Goal: Task Accomplishment & Management: Use online tool/utility

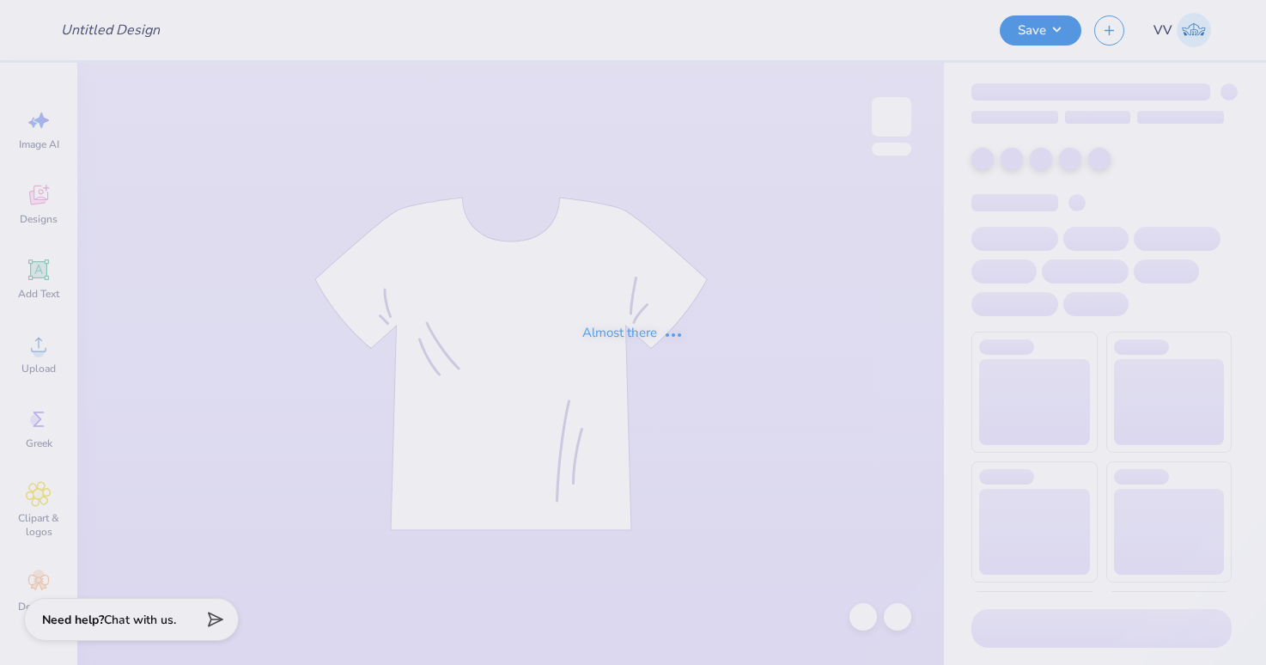
type input "Bronco Baby Tee"
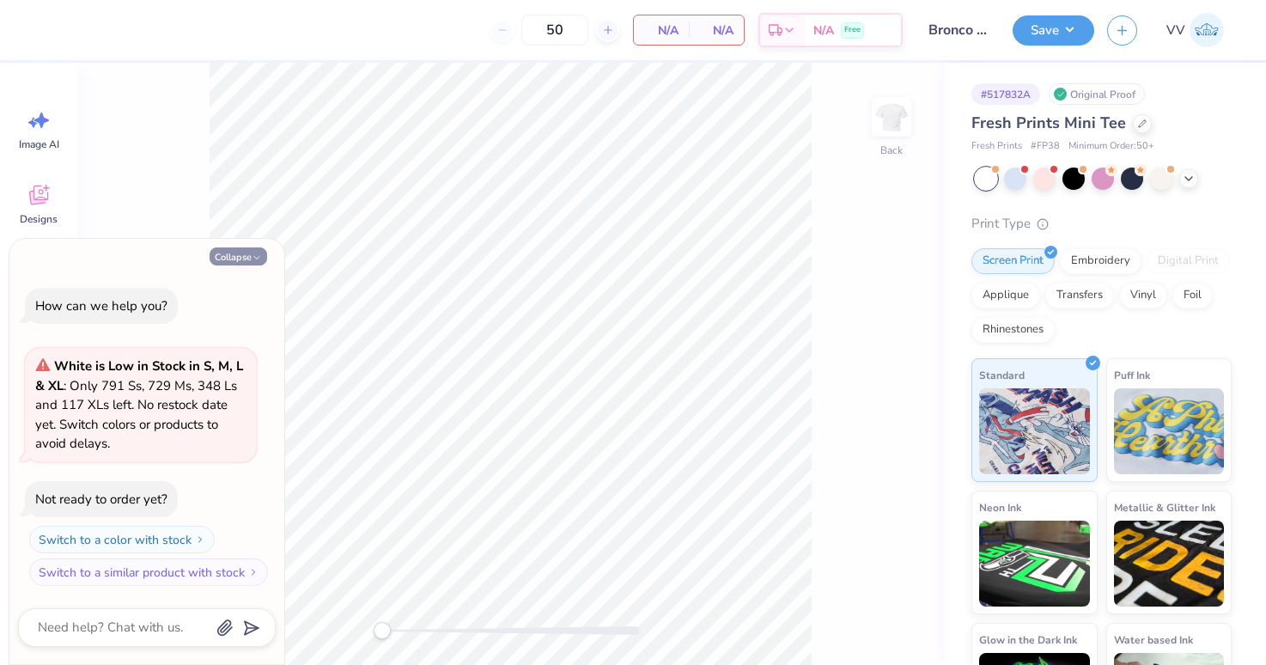
click at [257, 259] on icon "button" at bounding box center [257, 257] width 10 height 10
type textarea "x"
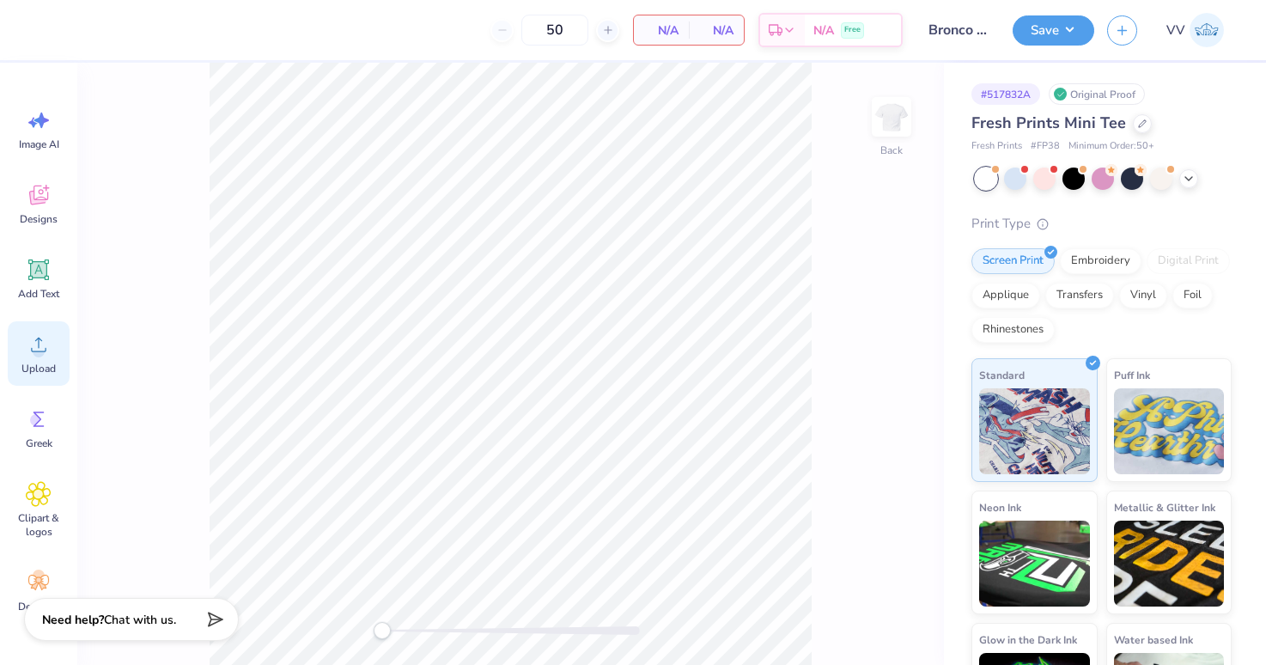
click at [31, 343] on icon at bounding box center [39, 344] width 26 height 26
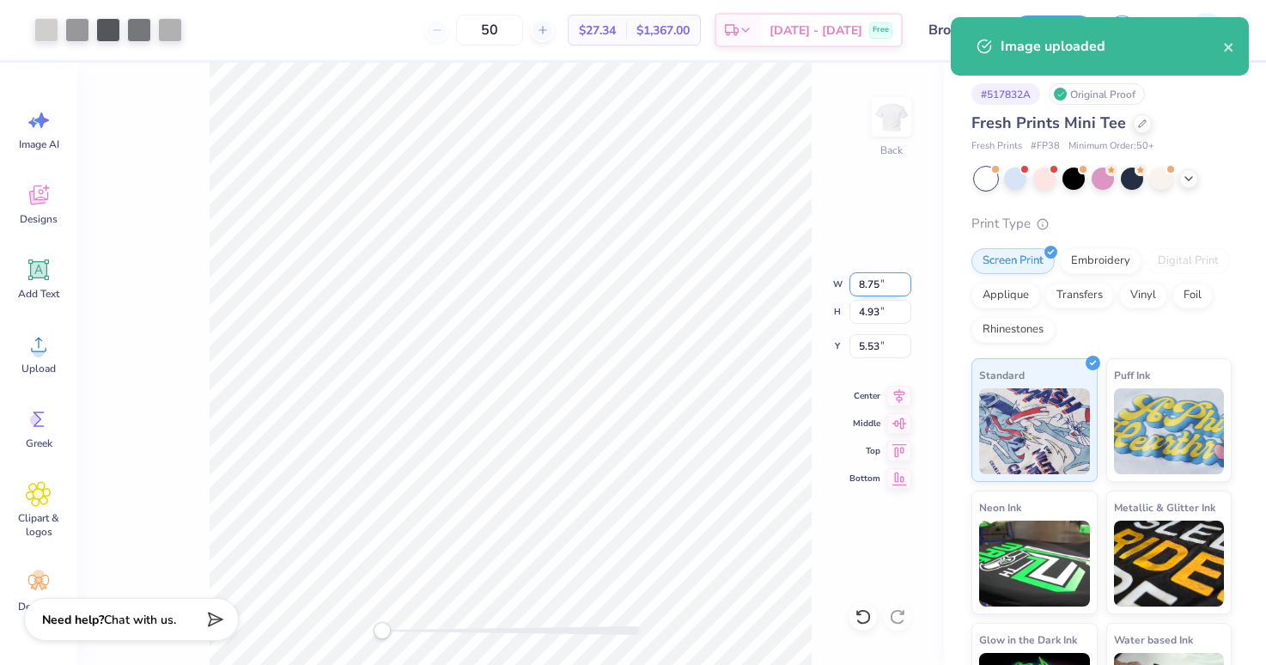
click at [867, 280] on input "8.75" at bounding box center [880, 284] width 62 height 24
type input "11"
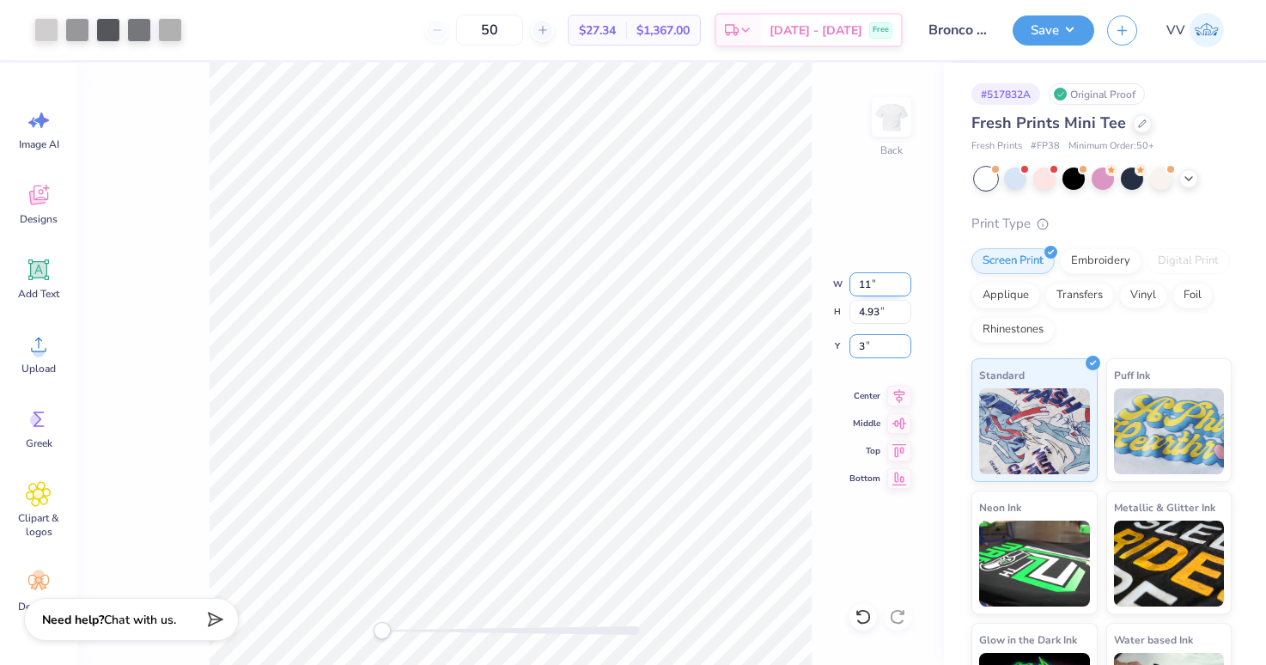
type input "3"
click at [868, 274] on input "11" at bounding box center [880, 284] width 62 height 24
type input "10"
click at [889, 118] on img at bounding box center [891, 116] width 69 height 69
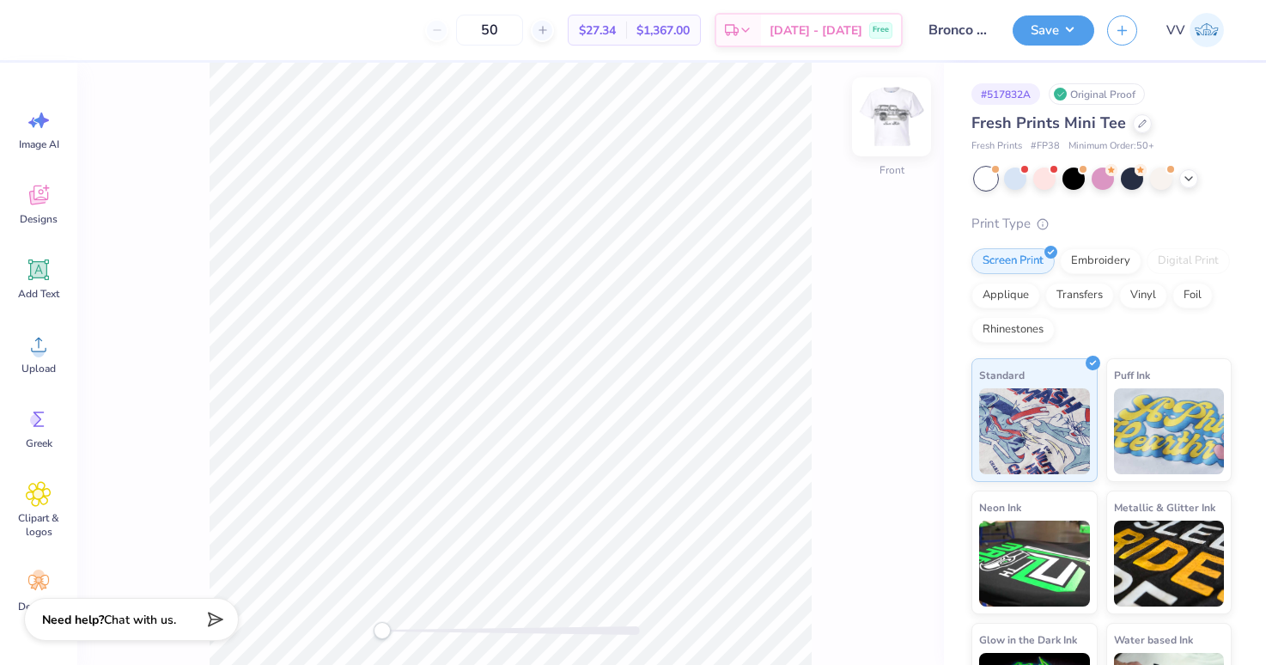
click at [890, 118] on img at bounding box center [891, 116] width 69 height 69
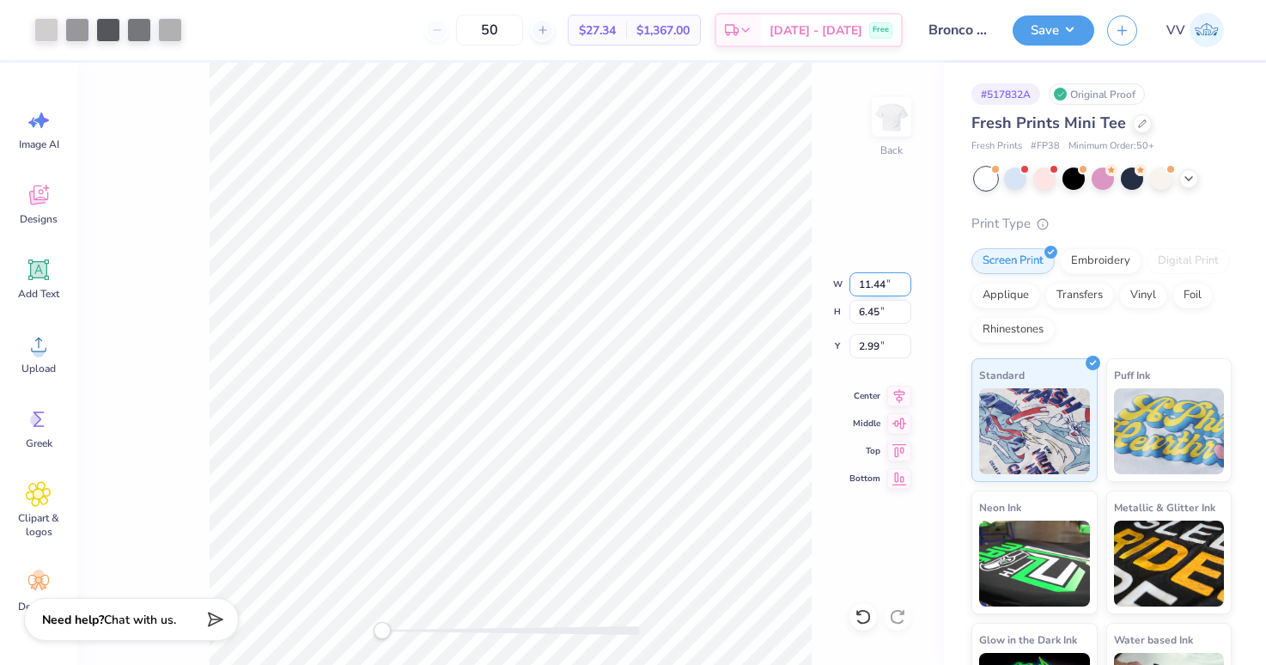
click at [872, 286] on input "11.44" at bounding box center [880, 284] width 62 height 24
type input "10"
click at [859, 112] on div "Back W 8.74 8.74 " H 4.93 4.93 " Y 3.75 3.75 " Center Middle Top Bottom" at bounding box center [510, 364] width 866 height 602
click at [885, 108] on img at bounding box center [891, 116] width 69 height 69
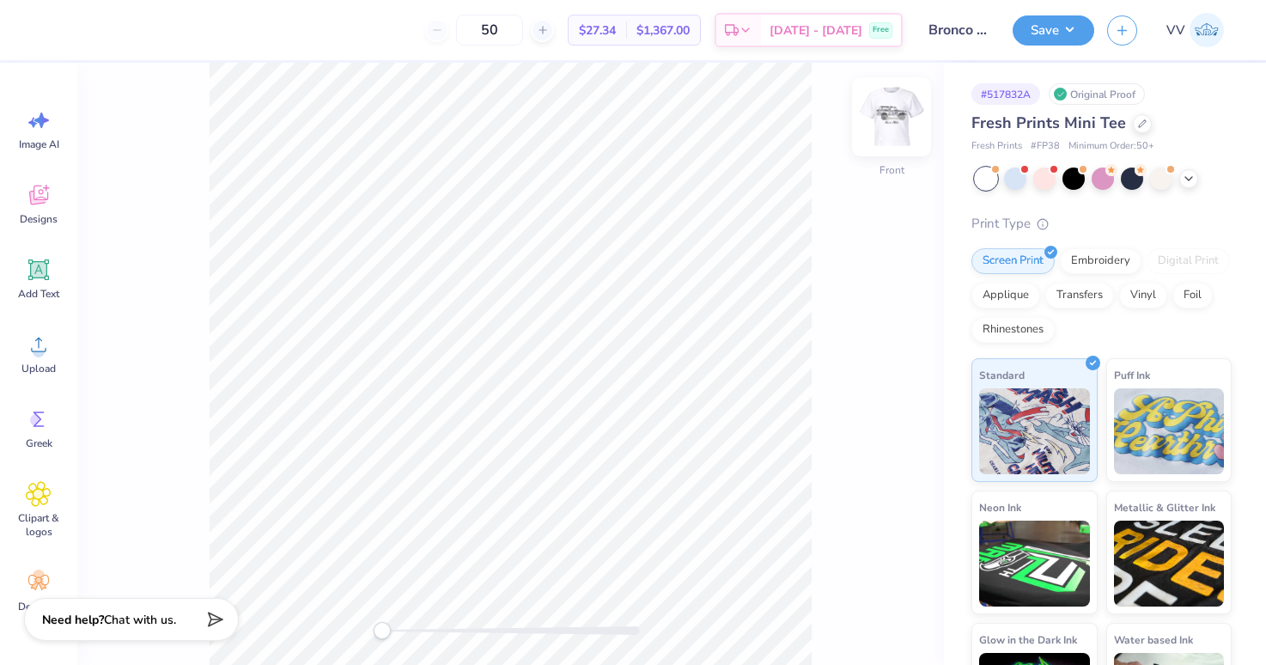
click at [886, 107] on img at bounding box center [891, 116] width 69 height 69
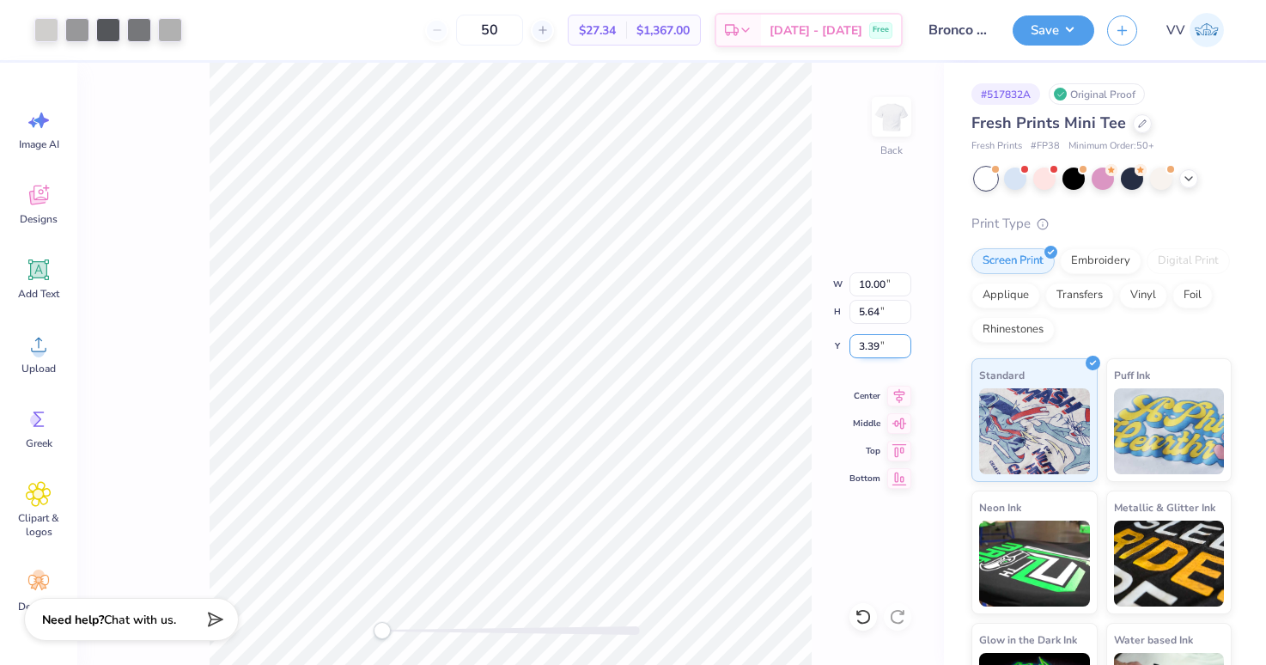
click at [870, 352] on input "3.39" at bounding box center [880, 346] width 62 height 24
click at [872, 291] on input "10.00" at bounding box center [880, 284] width 62 height 24
type input "9"
click at [888, 83] on div "Back W 9 9 " H 5.64 5.64 " Y 1.55 1.55 " Center Middle Top Bottom" at bounding box center [510, 364] width 866 height 602
click at [887, 105] on img at bounding box center [891, 116] width 69 height 69
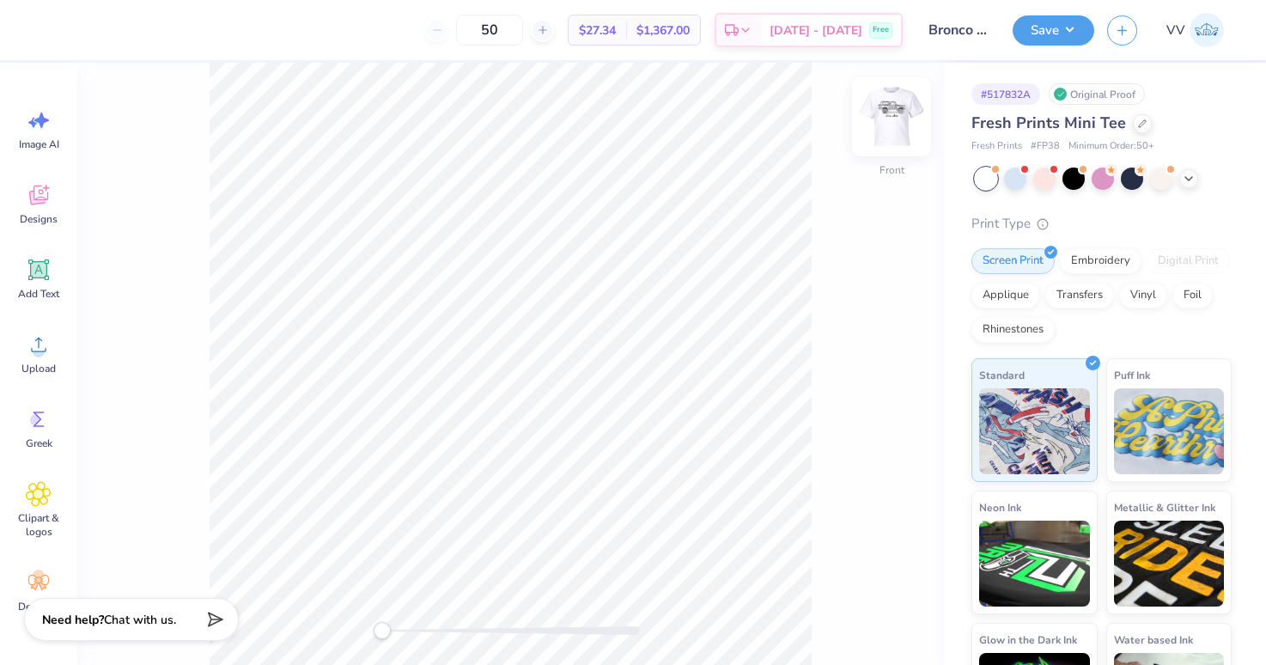
click at [887, 105] on img at bounding box center [891, 116] width 69 height 69
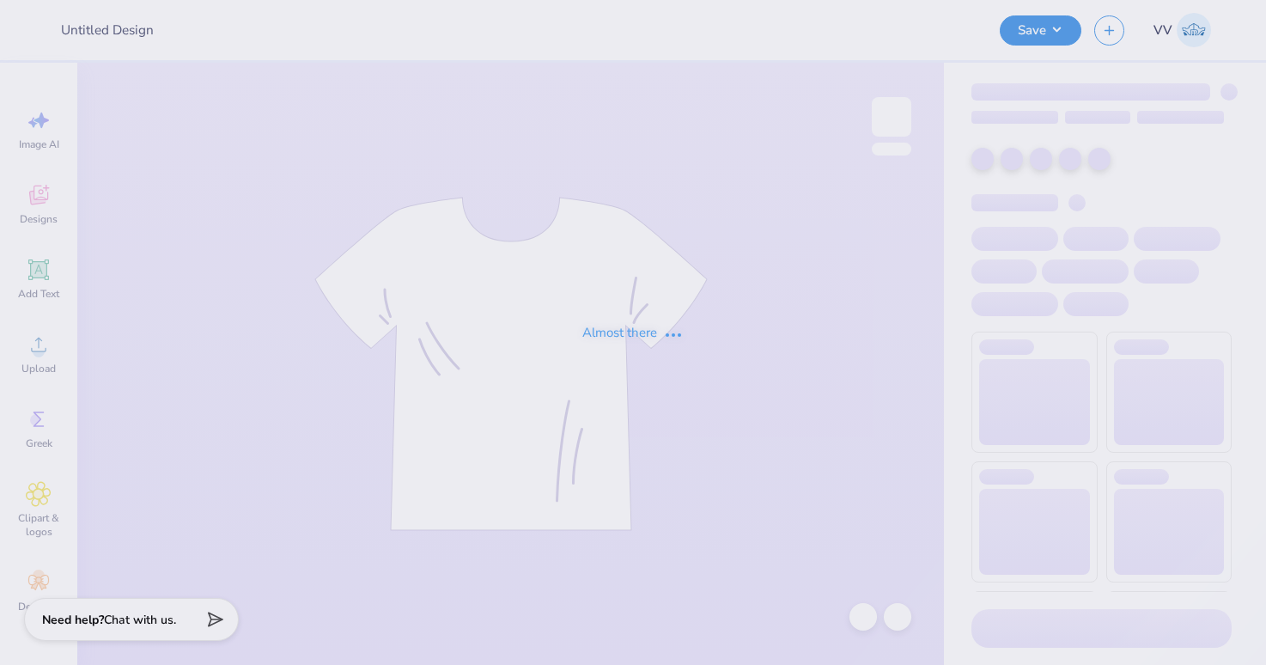
type input "Bronco Baby Tee"
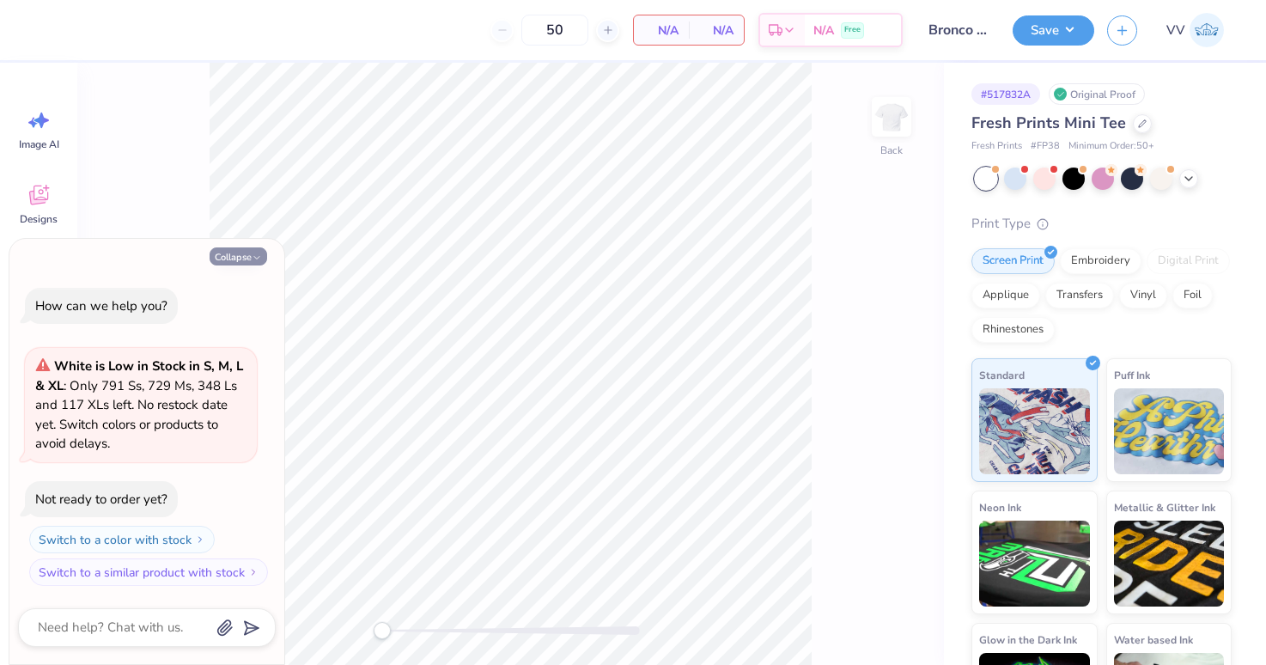
click at [231, 251] on button "Collapse" at bounding box center [239, 256] width 58 height 18
type textarea "x"
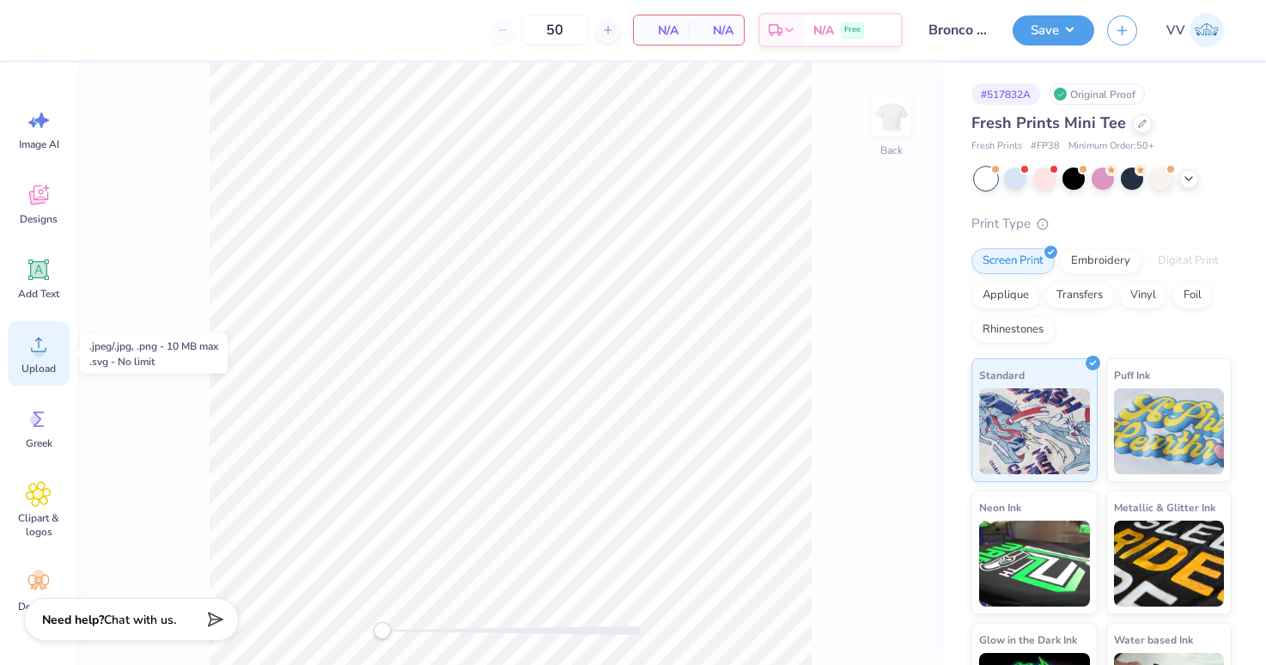
click at [33, 344] on icon at bounding box center [39, 344] width 26 height 26
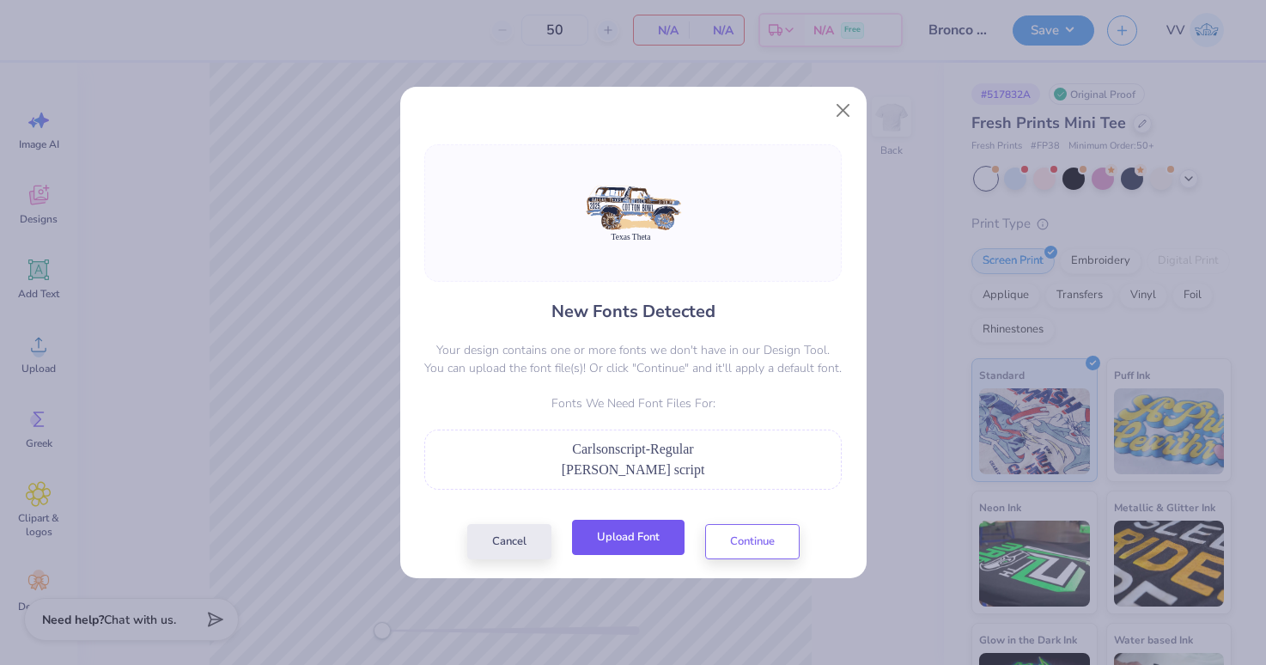
click at [655, 542] on button "Upload Font" at bounding box center [628, 536] width 112 height 35
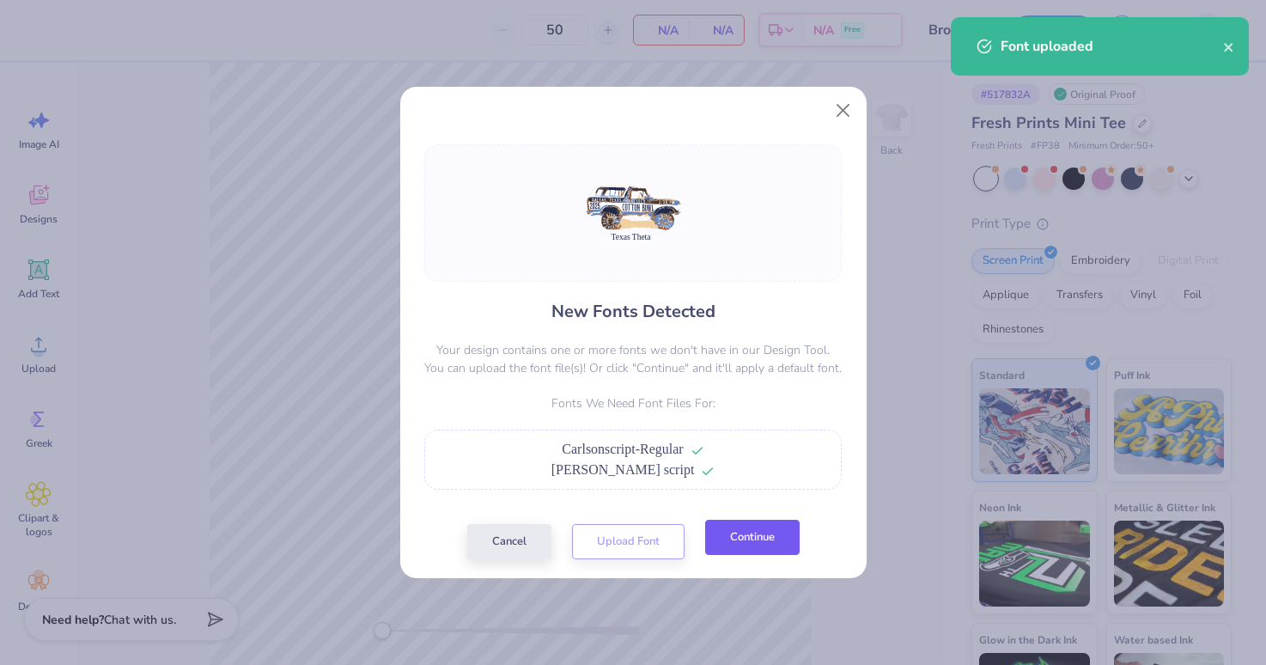
click at [762, 542] on button "Continue" at bounding box center [752, 536] width 94 height 35
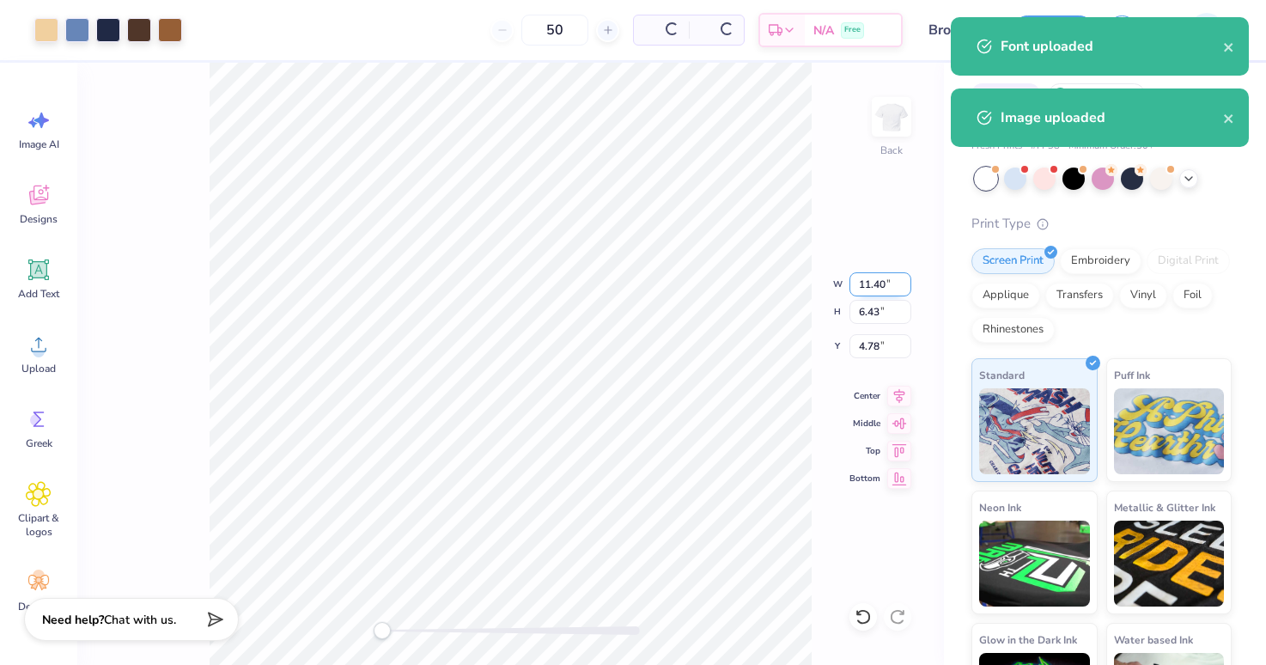
click at [879, 294] on input "11.40" at bounding box center [880, 284] width 62 height 24
type input "9"
type input "4.59"
type input "7.11"
type input "5.90"
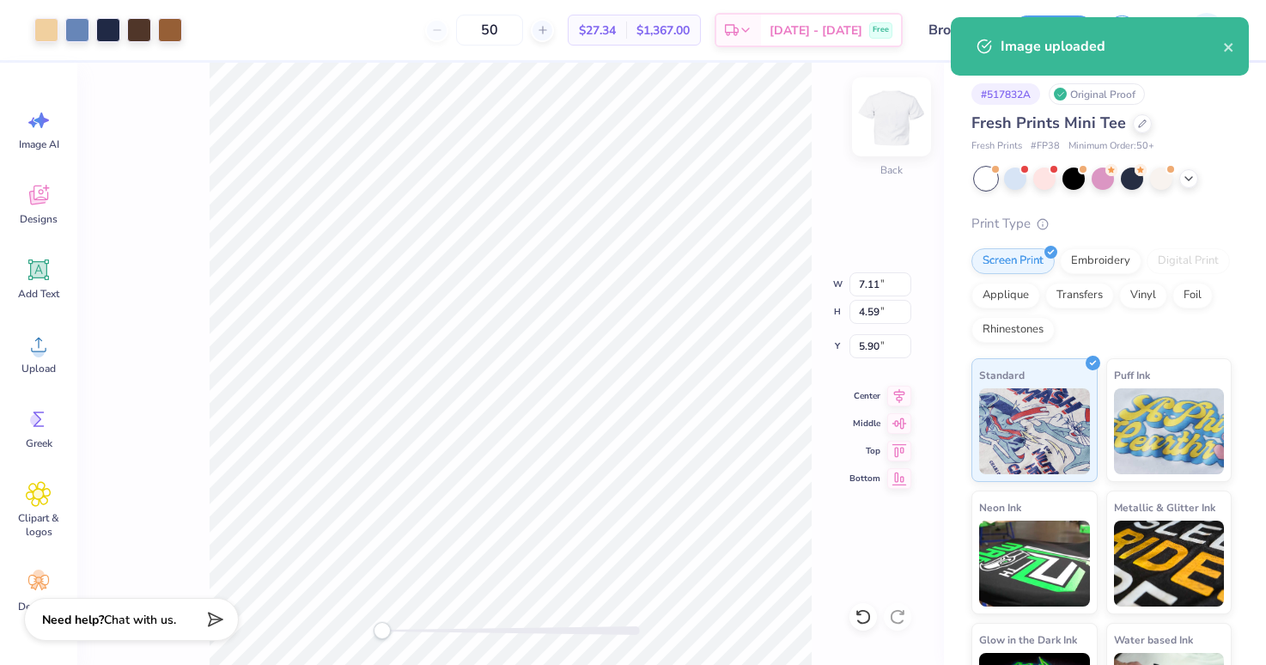
click at [879, 116] on img at bounding box center [891, 116] width 69 height 69
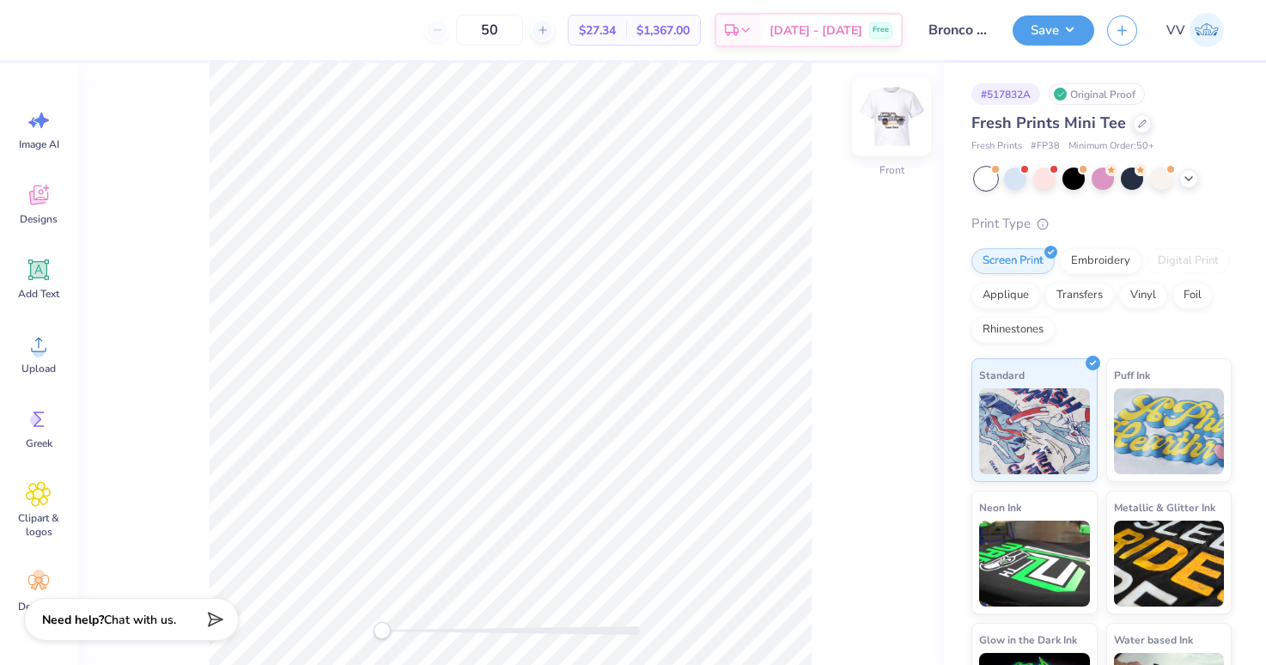
click at [882, 113] on img at bounding box center [891, 116] width 69 height 69
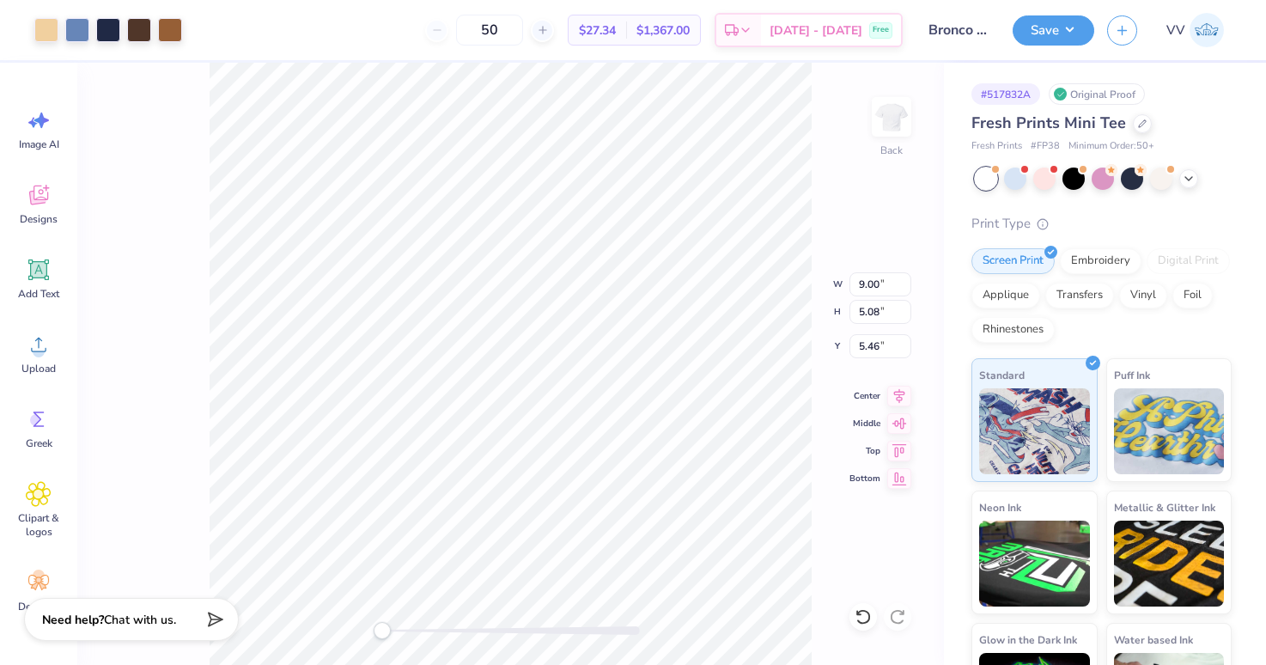
type input "1.70"
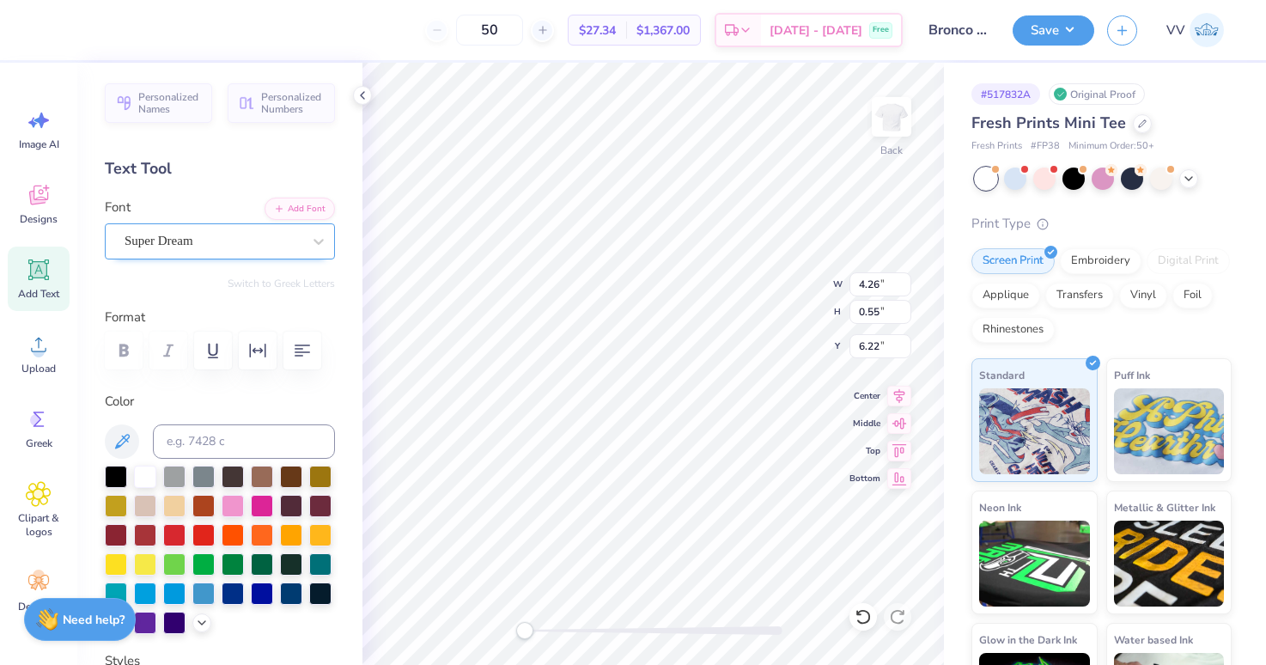
click at [169, 225] on div "Super Dream" at bounding box center [220, 241] width 230 height 36
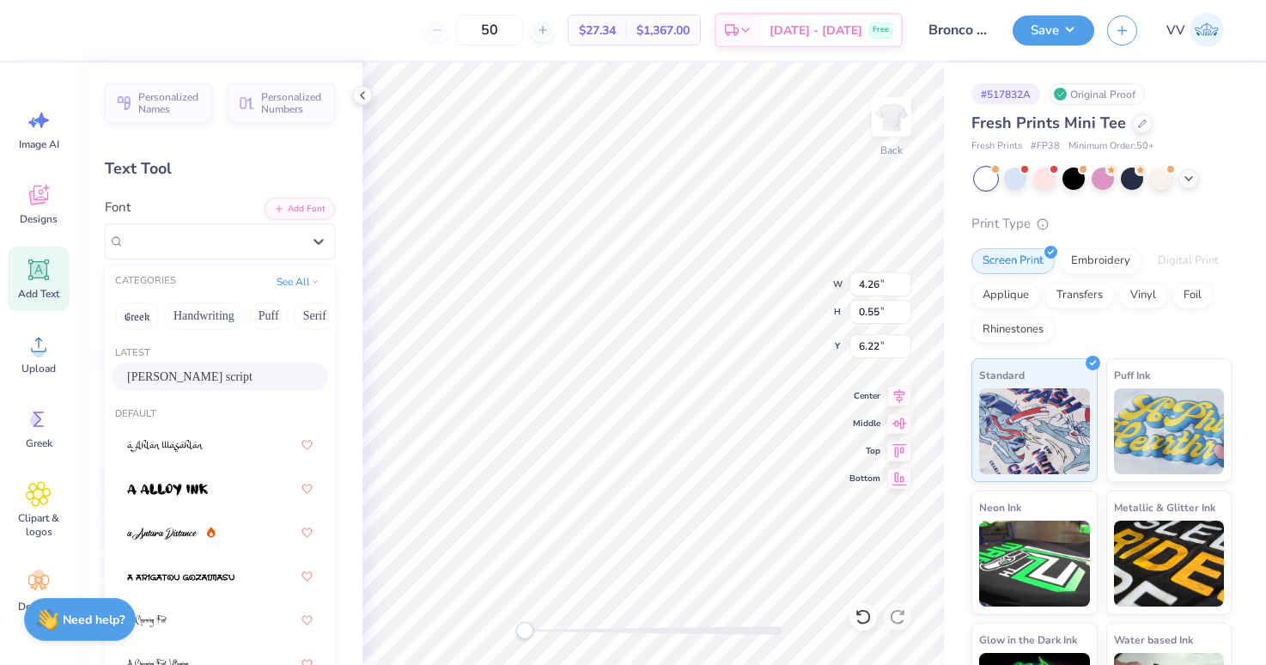
click at [183, 380] on span "Carlson script" at bounding box center [189, 377] width 125 height 18
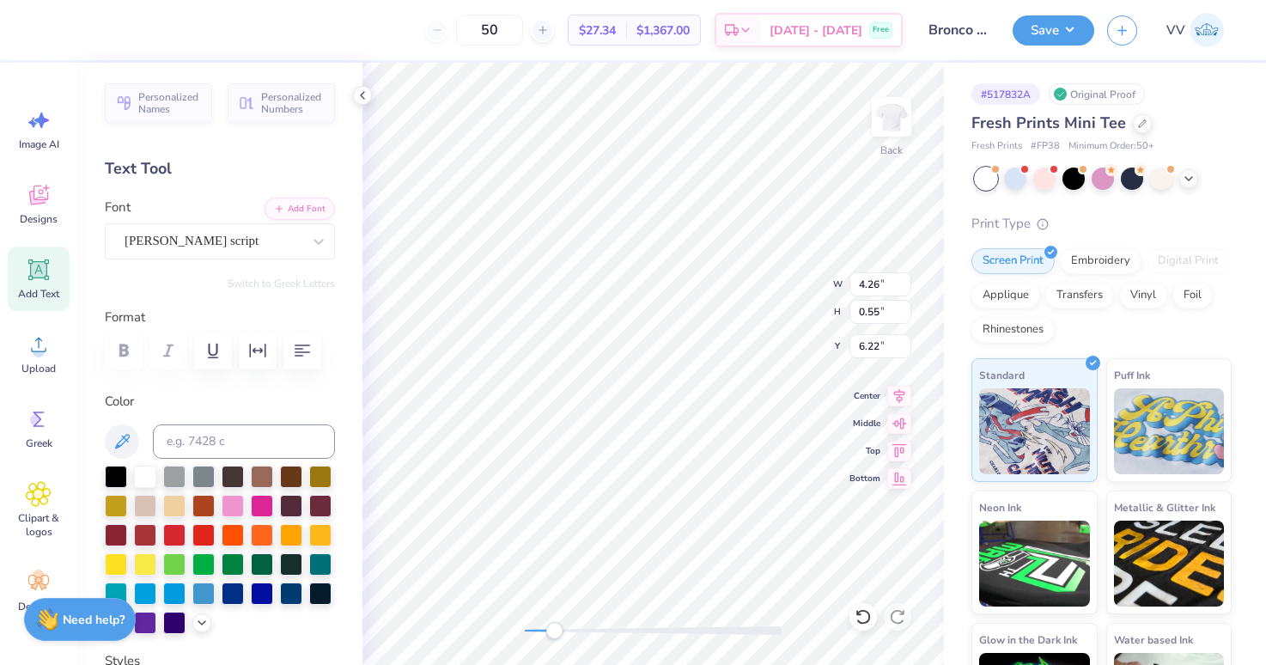
click at [559, 631] on div at bounding box center [654, 630] width 258 height 9
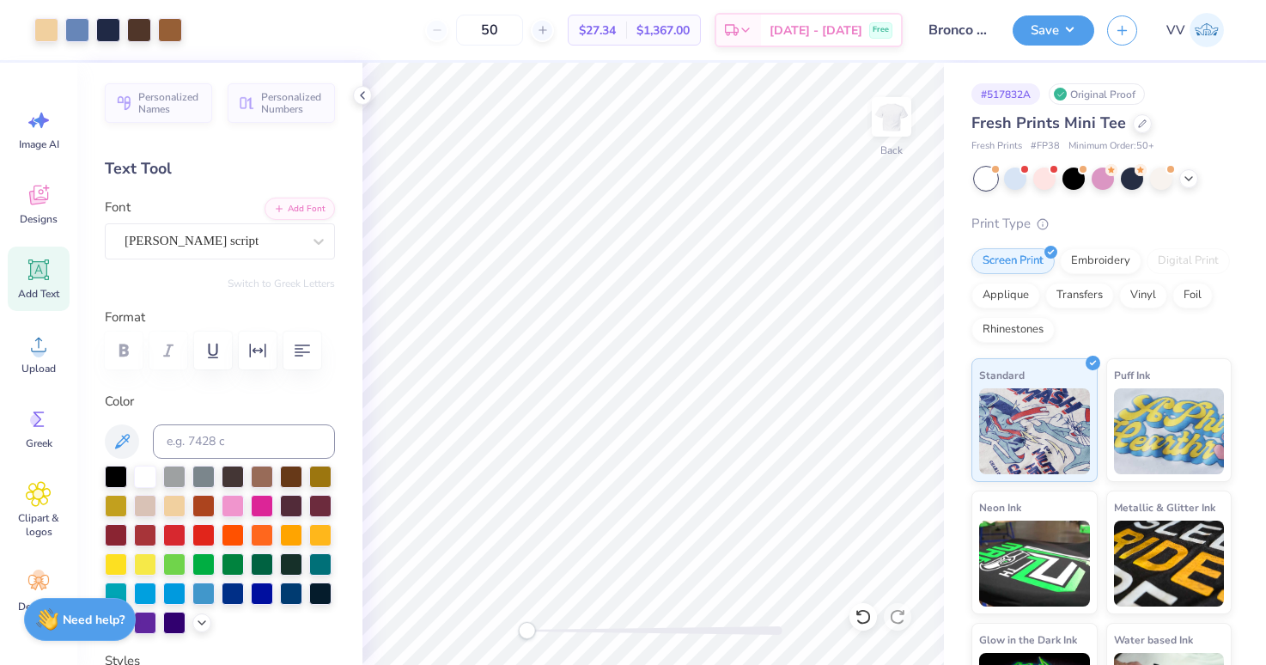
drag, startPoint x: 557, startPoint y: 626, endPoint x: 525, endPoint y: 623, distance: 32.8
click at [524, 626] on div "Accessibility label" at bounding box center [526, 630] width 17 height 17
click at [866, 350] on input "1.70" at bounding box center [880, 346] width 62 height 24
type input "2.00"
click at [1072, 29] on button "Save" at bounding box center [1053, 28] width 82 height 30
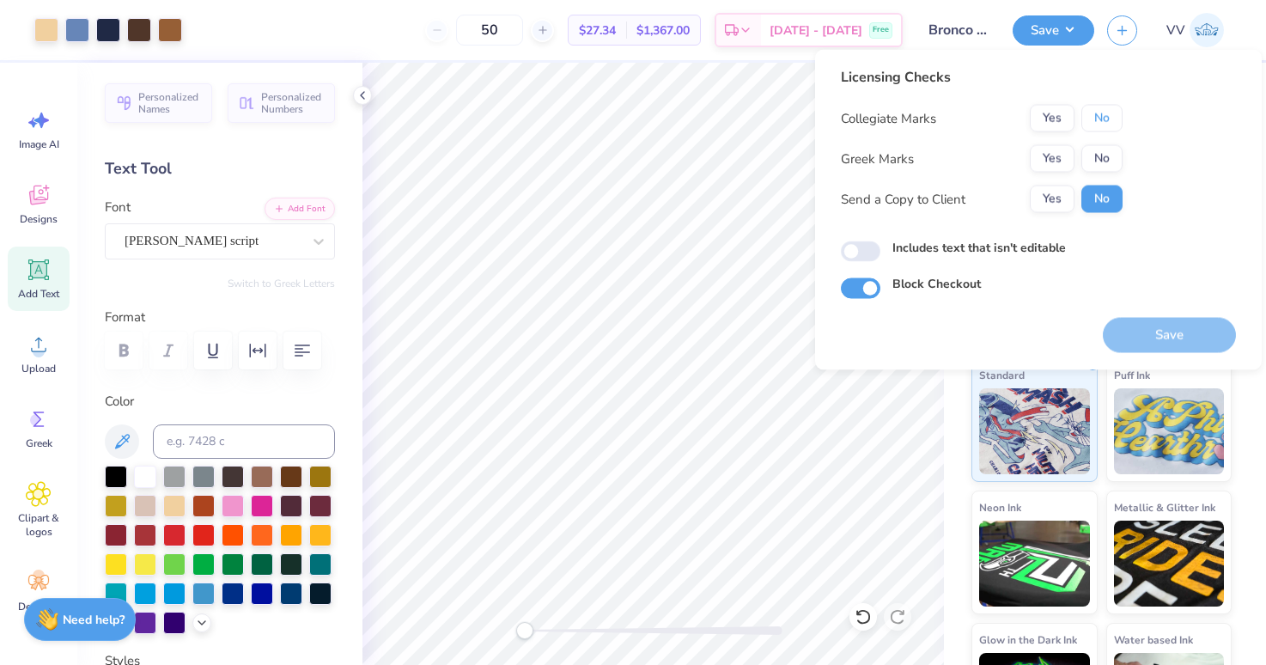
drag, startPoint x: 1089, startPoint y: 113, endPoint x: 1063, endPoint y: 141, distance: 37.7
click at [1088, 113] on button "No" at bounding box center [1101, 118] width 41 height 27
click at [1036, 163] on button "Yes" at bounding box center [1052, 158] width 45 height 27
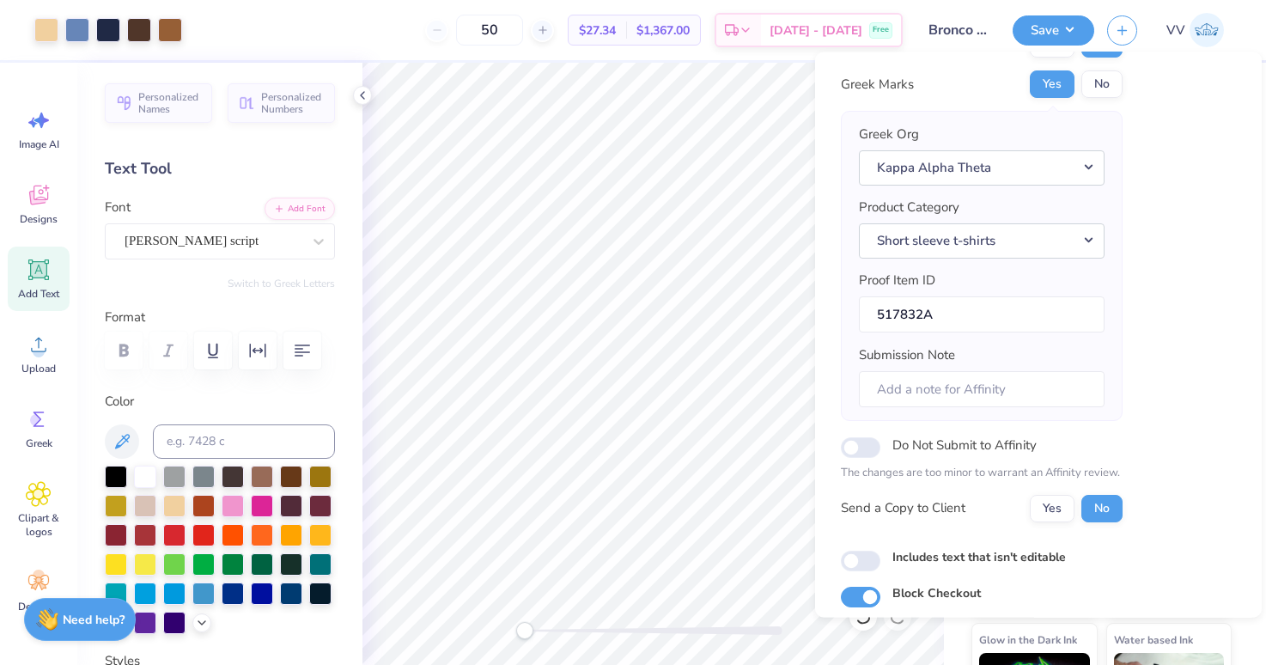
scroll to position [138, 0]
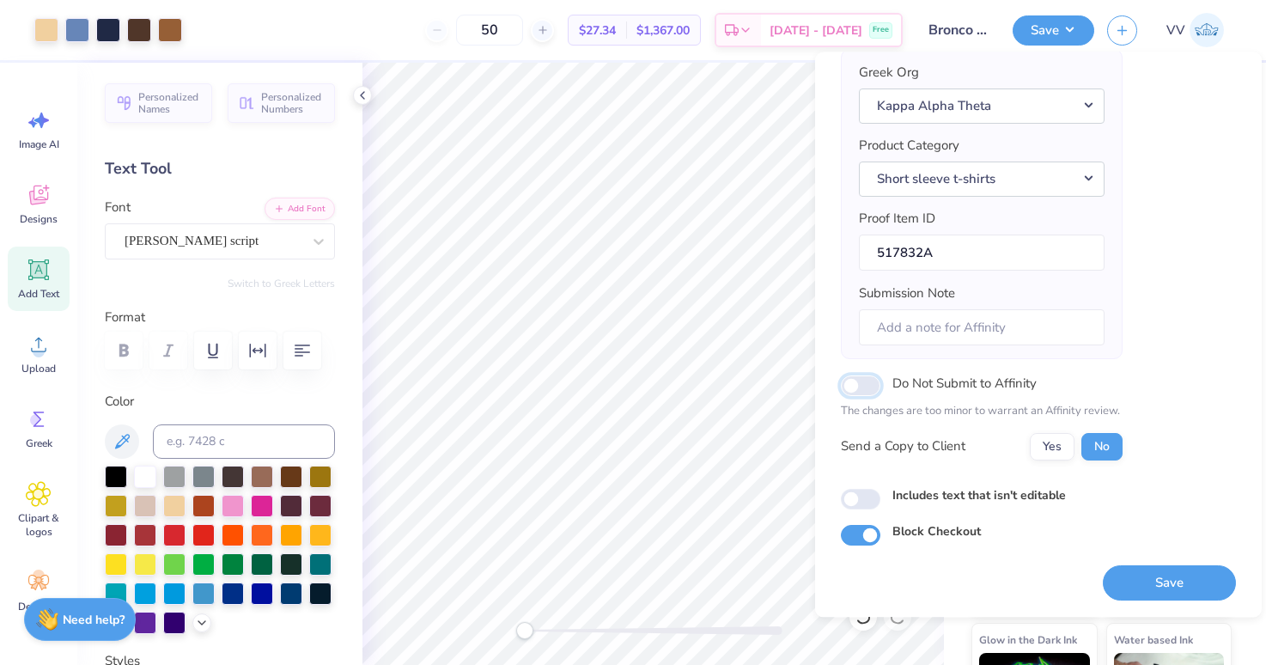
drag, startPoint x: 850, startPoint y: 389, endPoint x: 861, endPoint y: 382, distance: 13.1
click at [849, 389] on input "Do Not Submit to Affinity" at bounding box center [860, 385] width 39 height 21
checkbox input "true"
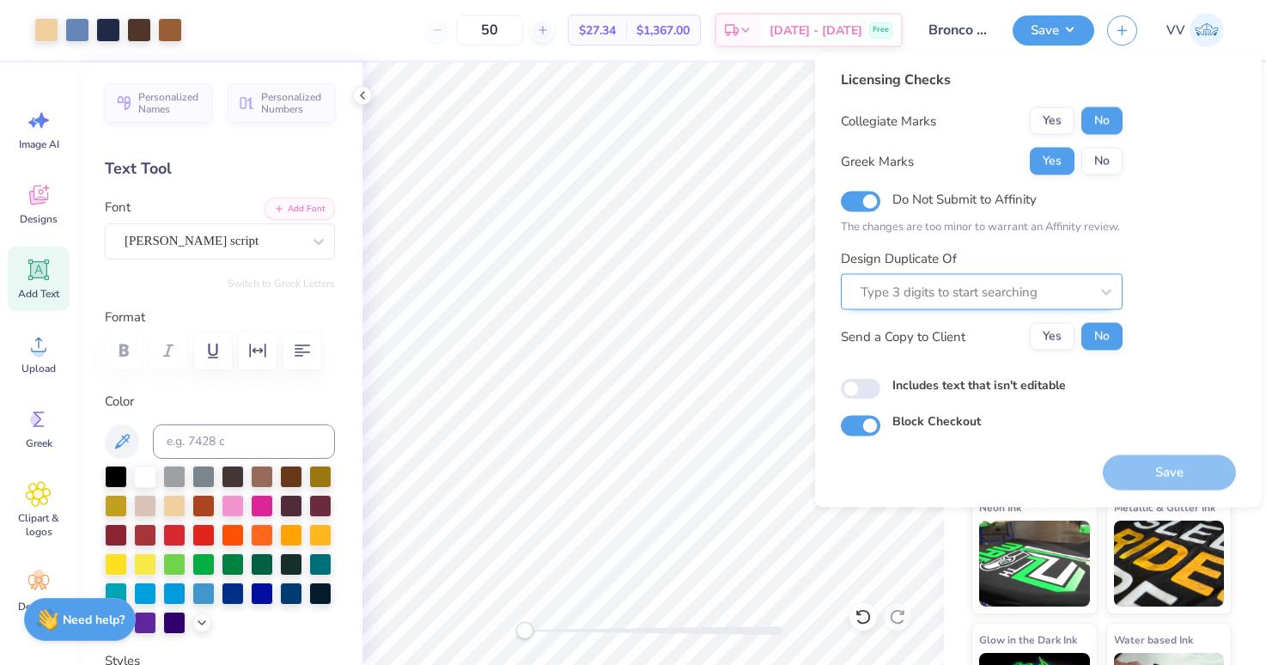
click at [983, 296] on div at bounding box center [974, 291] width 228 height 23
paste input "517808A"
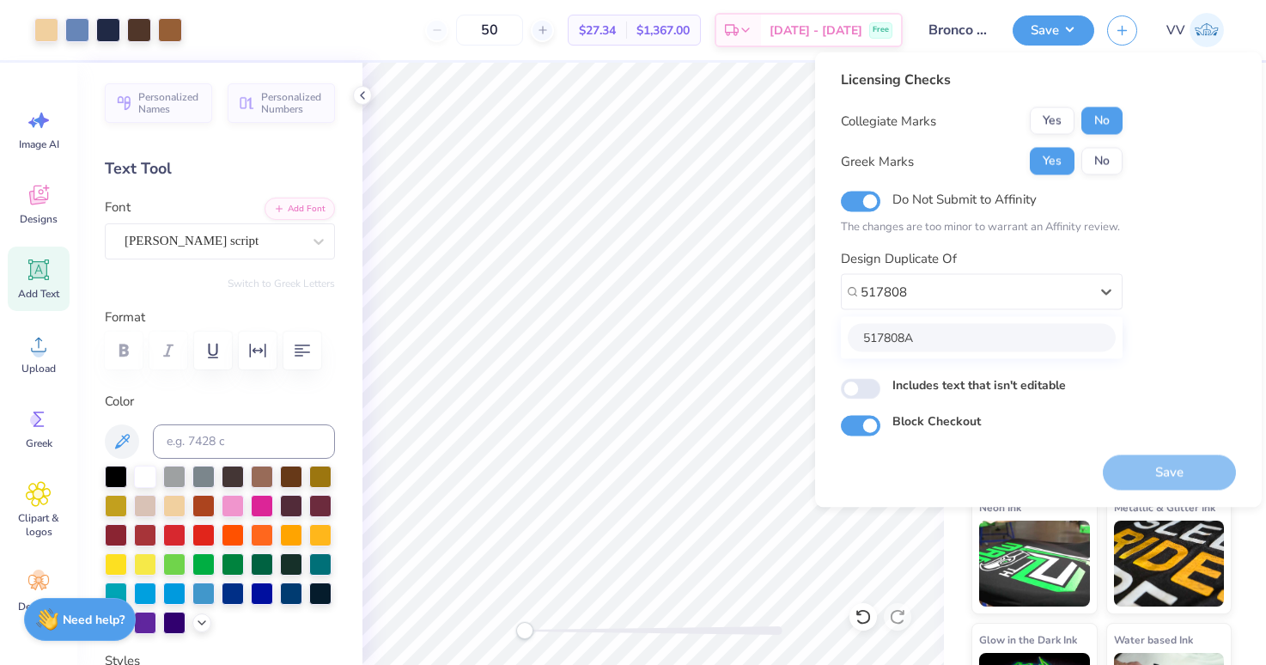
click at [931, 339] on div "517808A" at bounding box center [981, 338] width 268 height 28
type input "517808"
click at [857, 386] on input "Includes text that isn't editable" at bounding box center [860, 389] width 39 height 21
checkbox input "true"
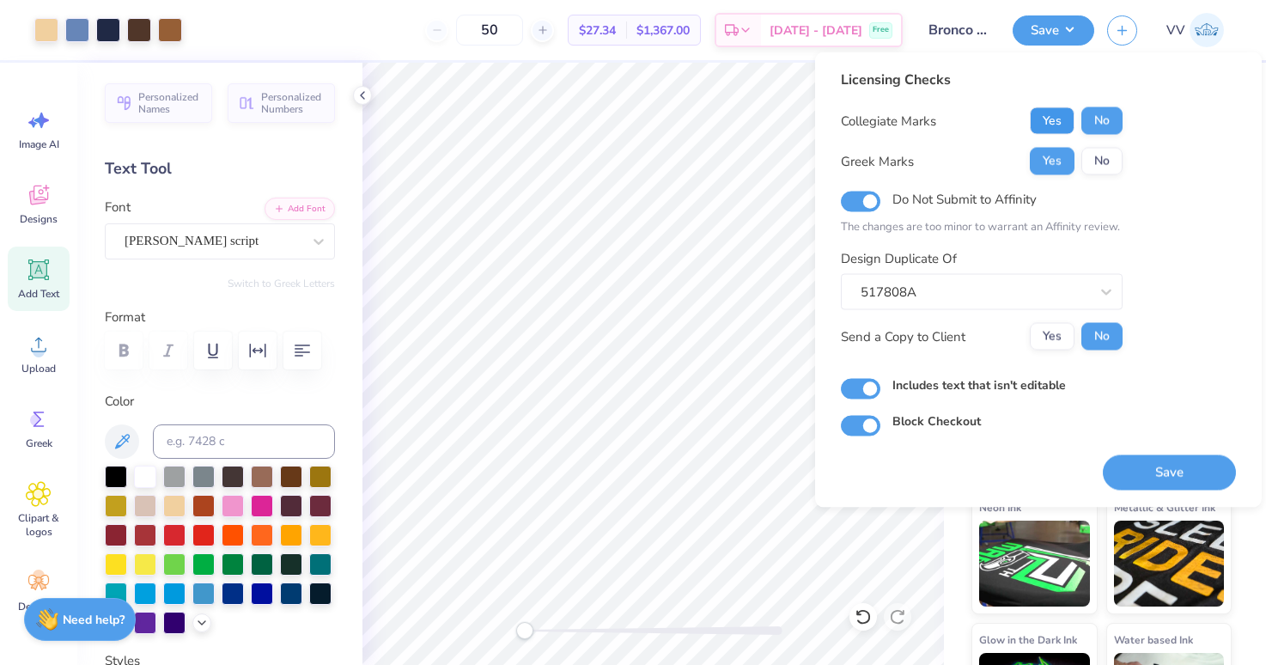
click at [1059, 114] on button "Yes" at bounding box center [1052, 120] width 45 height 27
click at [1174, 469] on button "Save" at bounding box center [1169, 472] width 133 height 35
